Goal: Task Accomplishment & Management: Manage account settings

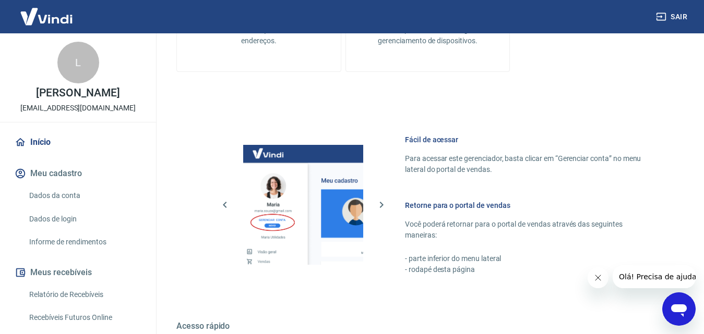
scroll to position [522, 0]
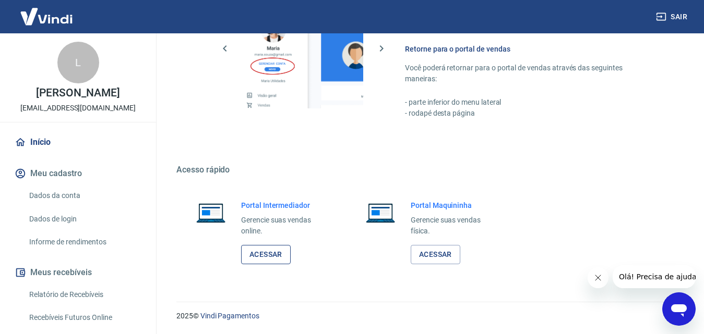
click at [263, 256] on link "Acessar" at bounding box center [266, 254] width 50 height 19
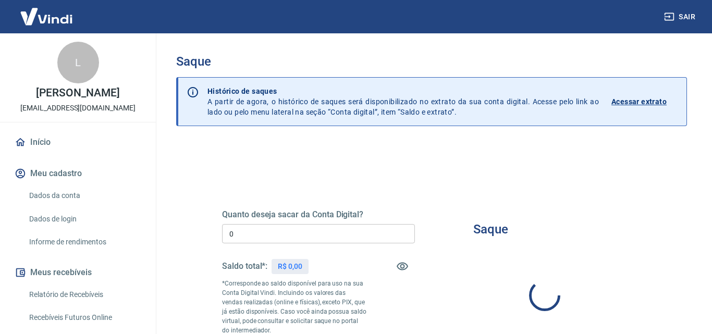
type input "R$ 0,00"
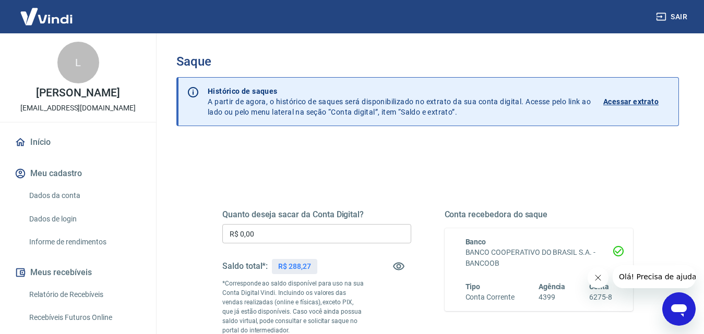
click at [414, 140] on div "Saque Histórico de saques A partir de agora, o histórico de saques será disponi…" at bounding box center [427, 245] width 502 height 382
